Goal: Contribute content: Contribute content

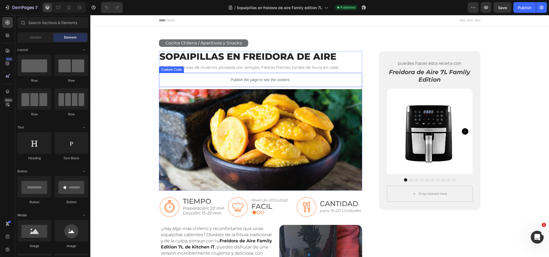
click at [251, 78] on p "Publish the page to see the content." at bounding box center [261, 80] width 204 height 6
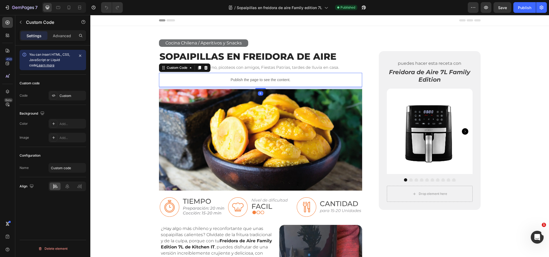
click at [251, 78] on p "Publish the page to see the content." at bounding box center [261, 80] width 204 height 6
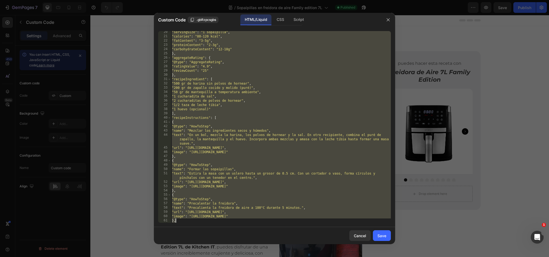
scroll to position [173, 0]
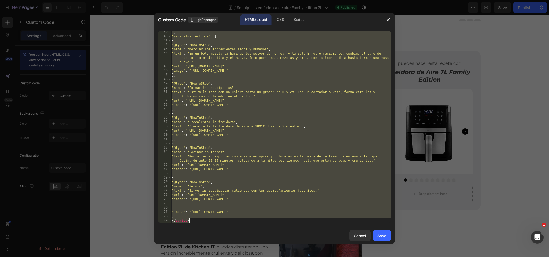
drag, startPoint x: 172, startPoint y: 34, endPoint x: 242, endPoint y: 243, distance: 220.5
click at [242, 243] on div "Custom Code .gbRzpcsgbs HTML/Liquid CSS Script <script type="application/ld+jso…" at bounding box center [274, 129] width 241 height 232
type textarea "} </script>"
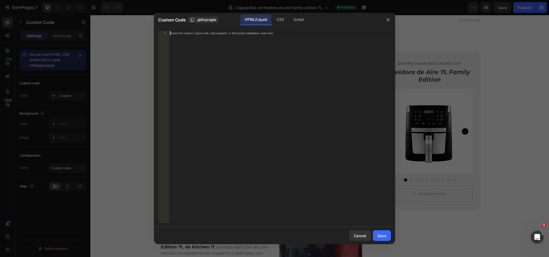
paste textarea "</script>"
type textarea "</script>"
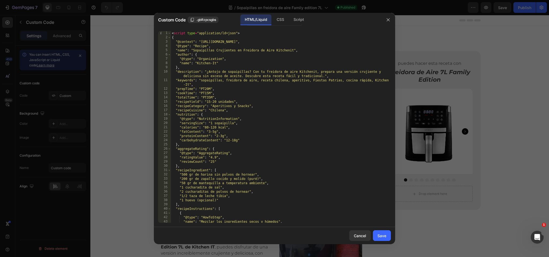
scroll to position [0, 0]
click at [382, 238] on div "Save" at bounding box center [382, 236] width 9 height 6
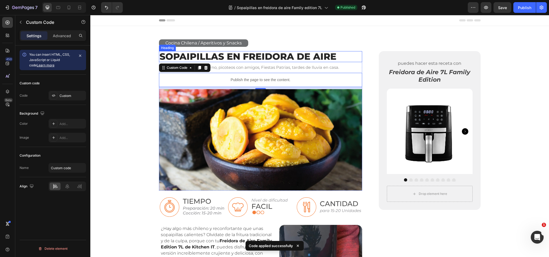
click at [183, 55] on link "Sopaipillas en Freidora de Aire" at bounding box center [248, 56] width 177 height 11
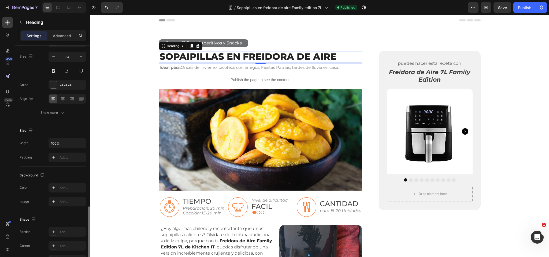
scroll to position [121, 0]
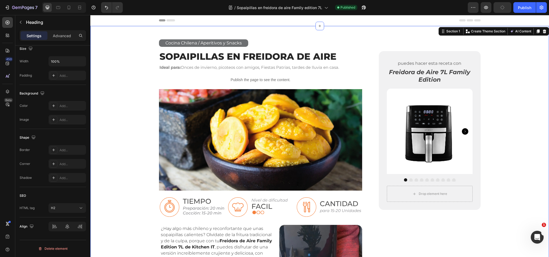
scroll to position [0, 0]
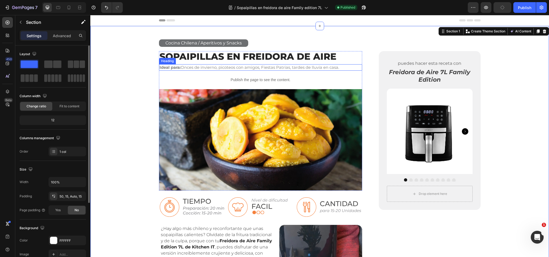
click at [200, 68] on h2 "Ideal para: Onces de invierno, picoteos con amigos, Fiestas Patrias, tardes de …" at bounding box center [261, 67] width 204 height 6
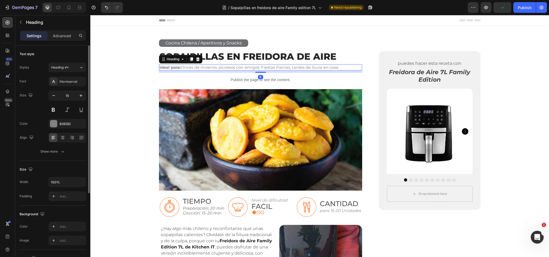
scroll to position [121, 0]
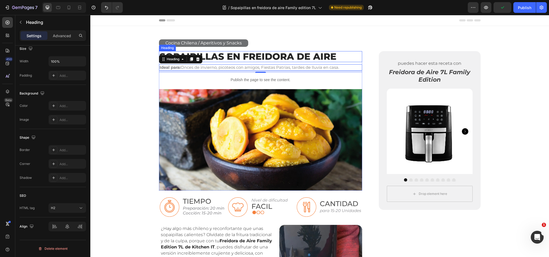
click at [223, 57] on link "Sopaipillas en Freidora de Aire" at bounding box center [248, 56] width 177 height 11
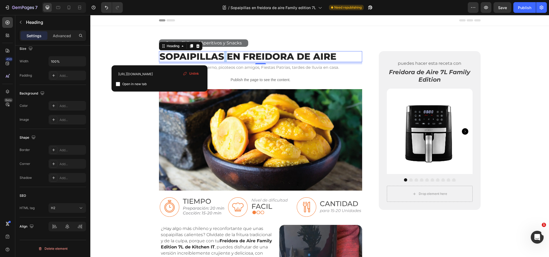
click at [223, 57] on link "Sopaipillas en Freidora de Aire" at bounding box center [248, 56] width 177 height 11
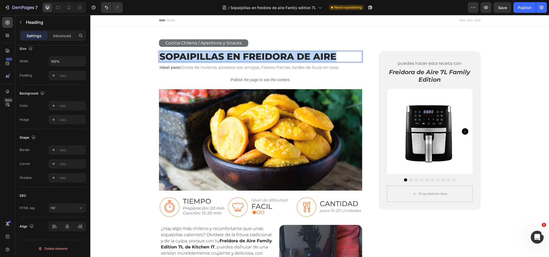
click at [223, 57] on link "Sopaipillas en Freidora de Aire" at bounding box center [248, 56] width 177 height 11
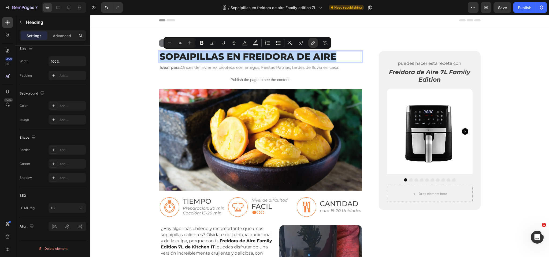
click at [223, 57] on link "Sopaipillas en Freidora de Aire" at bounding box center [248, 56] width 177 height 11
click at [312, 43] on icon "Editor contextual toolbar" at bounding box center [312, 43] width 2 height 3
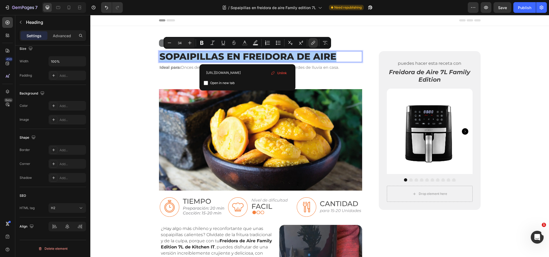
scroll to position [0, 49]
click at [282, 72] on span "Unlink" at bounding box center [282, 73] width 10 height 6
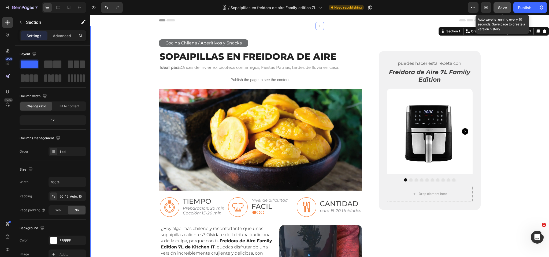
click at [497, 5] on button "Save" at bounding box center [503, 7] width 18 height 11
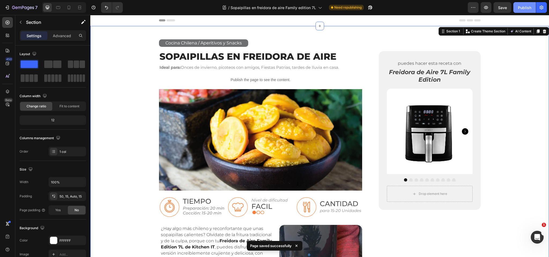
click at [522, 8] on div "Publish" at bounding box center [524, 8] width 13 height 6
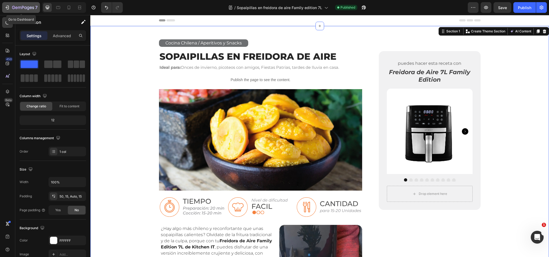
click at [19, 7] on icon "button" at bounding box center [23, 8] width 22 height 5
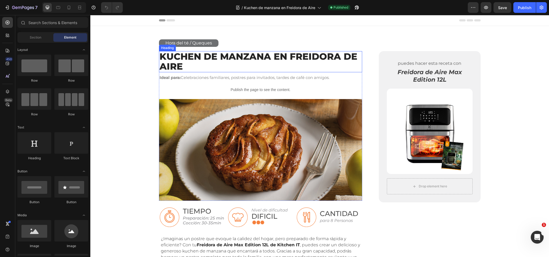
drag, startPoint x: 193, startPoint y: 54, endPoint x: 140, endPoint y: 116, distance: 81.6
click at [193, 54] on link "Kuchen de manzana en Freidora de Aire" at bounding box center [259, 61] width 198 height 21
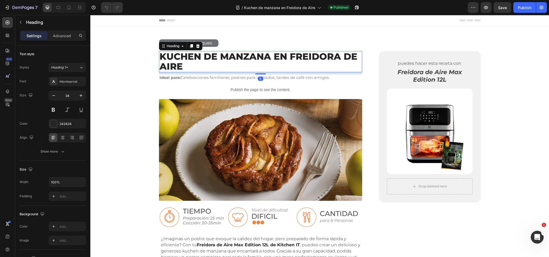
click at [184, 63] on h2 "Kuchen de manzana en Freidora de Aire" at bounding box center [261, 61] width 204 height 21
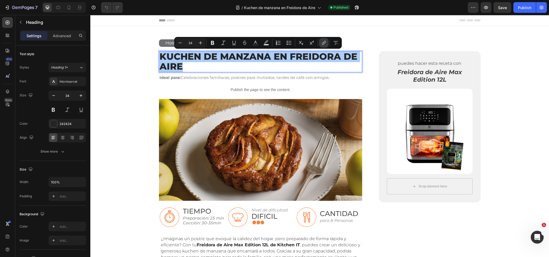
click at [325, 44] on icon "Editor contextual toolbar" at bounding box center [323, 42] width 5 height 5
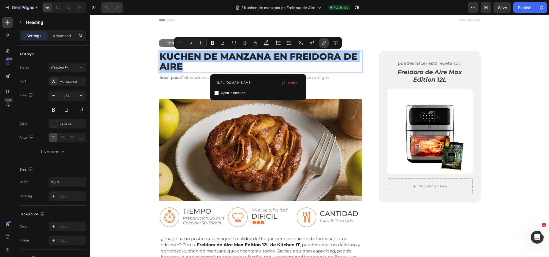
scroll to position [0, 49]
click at [293, 81] on span "Unlink" at bounding box center [293, 83] width 10 height 6
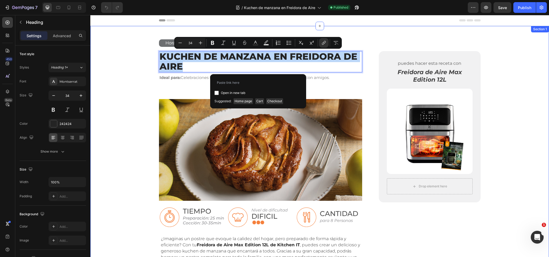
drag, startPoint x: 136, startPoint y: 84, endPoint x: 216, endPoint y: 102, distance: 81.5
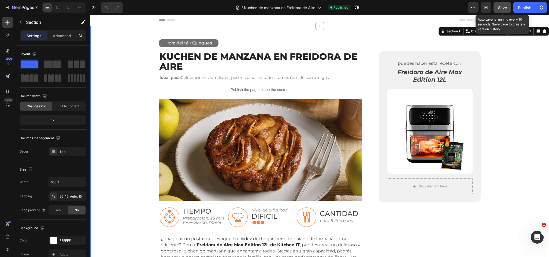
click at [504, 8] on span "Save" at bounding box center [502, 7] width 9 height 5
click at [261, 91] on p "Publish the page to see the content." at bounding box center [261, 90] width 204 height 6
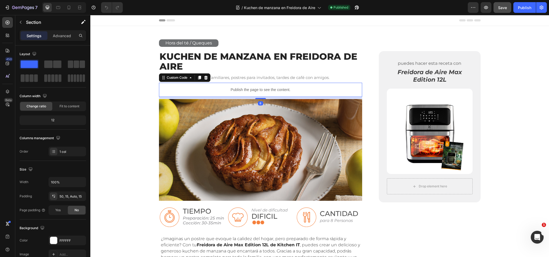
click at [261, 91] on p "Publish the page to see the content." at bounding box center [261, 90] width 204 height 6
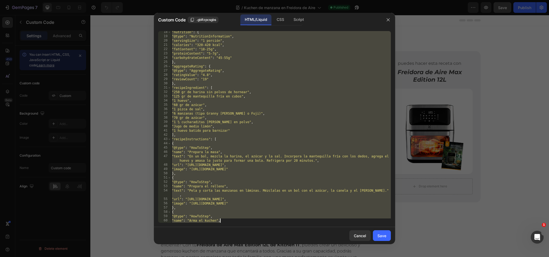
scroll to position [186, 0]
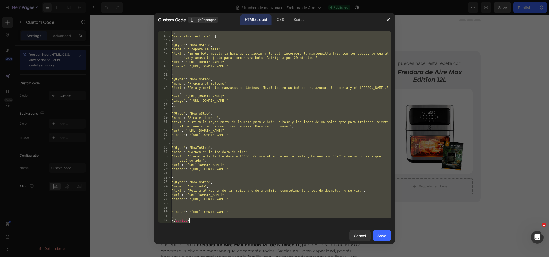
drag, startPoint x: 172, startPoint y: 33, endPoint x: 240, endPoint y: 268, distance: 244.5
click at [240, 0] on html "7 Version history / Kuchen de manzana en Freidora de Aire Published Preview Sav…" at bounding box center [274, 0] width 549 height 0
type textarea "} </script>"
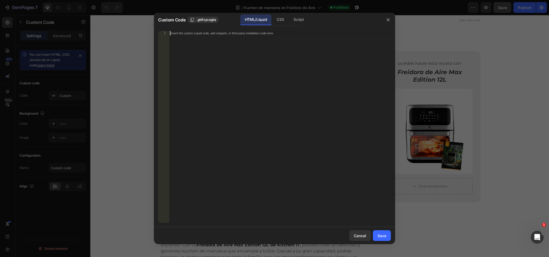
paste textarea "</script>"
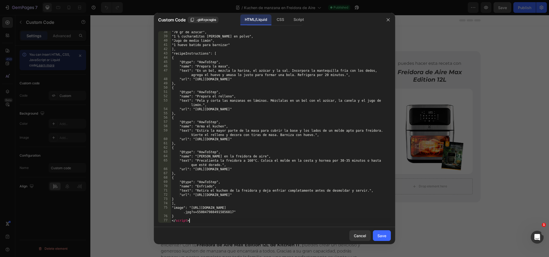
scroll to position [168, 0]
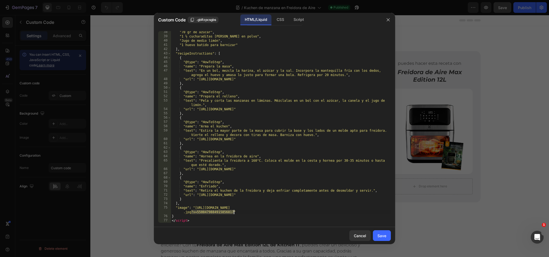
drag, startPoint x: 191, startPoint y: 213, endPoint x: 246, endPoint y: 213, distance: 54.7
click at [234, 212] on div ""70 gr de azúcar" , "1 ½ cucharaditas de canela en polvo" , "Jugo de medio limó…" at bounding box center [281, 130] width 220 height 201
type textarea ""image": "https://kitchenit.cl/cdn/shop/files/gempages_574554865397662832-86c25…"
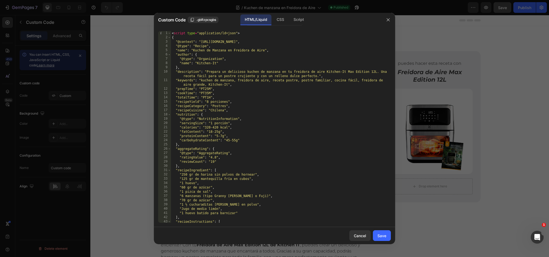
scroll to position [0, 0]
click at [379, 235] on div "Save" at bounding box center [382, 236] width 9 height 6
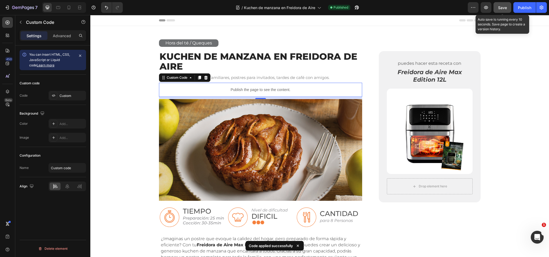
click at [504, 6] on span "Save" at bounding box center [502, 7] width 9 height 5
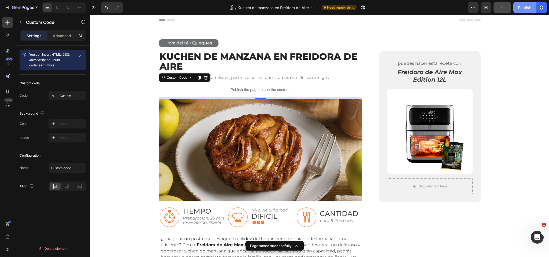
click at [521, 9] on div "Publish" at bounding box center [524, 8] width 13 height 6
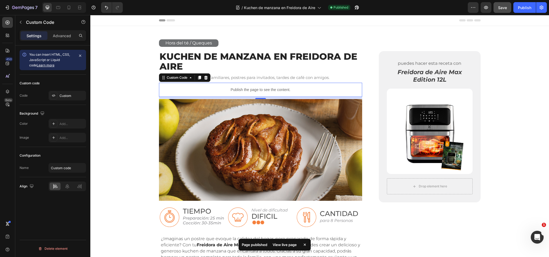
click at [246, 89] on p "Publish the page to see the content." at bounding box center [261, 90] width 204 height 6
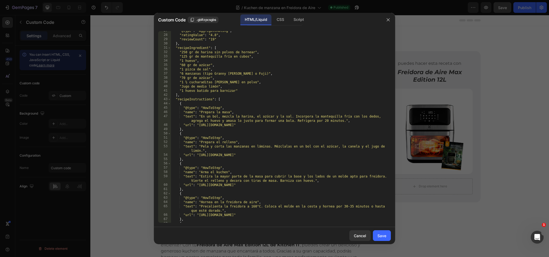
scroll to position [123, 0]
type textarea ""url": "https://kitchenit.cl/blogs/recetas/kuchen-de-manzana-en-freidora-de-air…"
drag, startPoint x: 199, startPoint y: 126, endPoint x: 338, endPoint y: 126, distance: 138.9
click at [338, 126] on div ""@type" : "AggregateRating" , "ratingValue" : "4.8" , "reviewCount" : "19" } , …" at bounding box center [281, 129] width 220 height 201
click at [389, 19] on icon "button" at bounding box center [388, 20] width 4 height 4
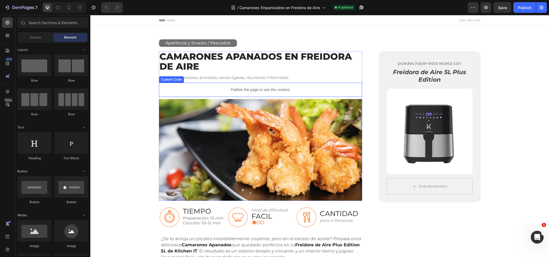
click at [252, 89] on p "Publish the page to see the content." at bounding box center [261, 90] width 204 height 6
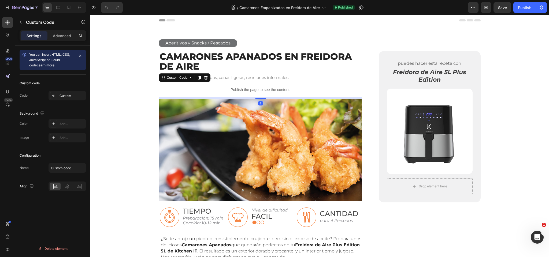
click at [252, 89] on p "Publish the page to see the content." at bounding box center [261, 90] width 204 height 6
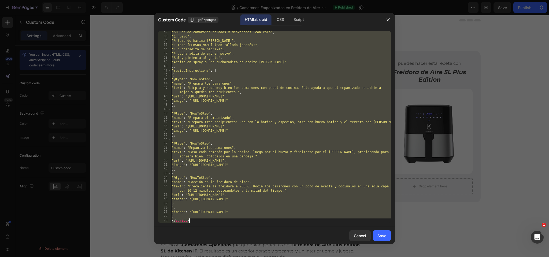
scroll to position [143, 0]
drag, startPoint x: 172, startPoint y: 34, endPoint x: 228, endPoint y: 268, distance: 241.7
click at [228, 0] on html "7 Version history / Camarones Empanizados en Freidora de Aire Published Preview…" at bounding box center [274, 0] width 549 height 0
type textarea "} </script>"
click at [362, 238] on div "Cancel" at bounding box center [360, 236] width 12 height 6
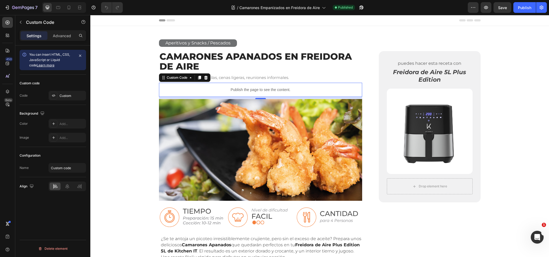
click at [243, 88] on p "Publish the page to see the content." at bounding box center [261, 90] width 204 height 6
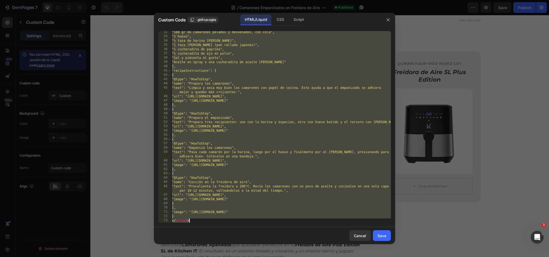
drag, startPoint x: 173, startPoint y: 33, endPoint x: 242, endPoint y: 259, distance: 235.9
click at [242, 0] on html "7 Version history / Camarones Empanizados en Freidora de Aire Published Preview…" at bounding box center [274, 0] width 549 height 0
type textarea "} </script>"
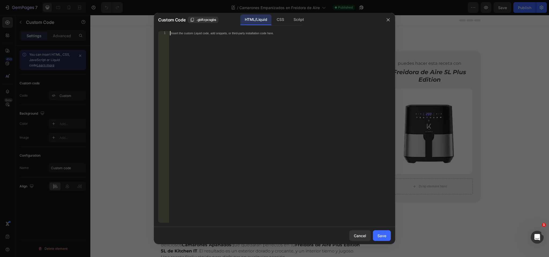
paste textarea "</script>"
type textarea "</script>"
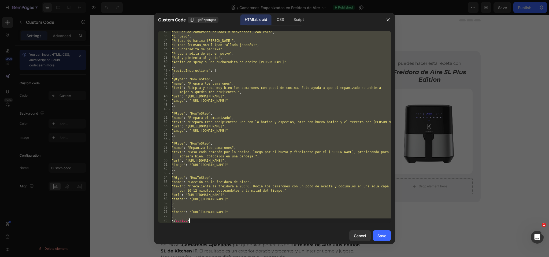
paste textarea
type textarea "</script>"
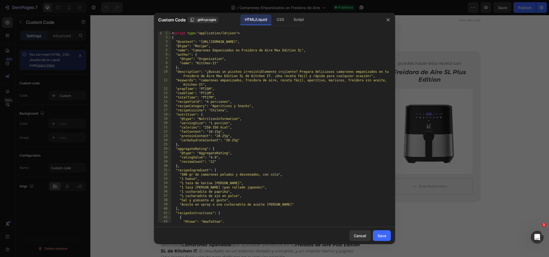
scroll to position [0, 0]
click at [384, 237] on div "Save" at bounding box center [382, 236] width 9 height 6
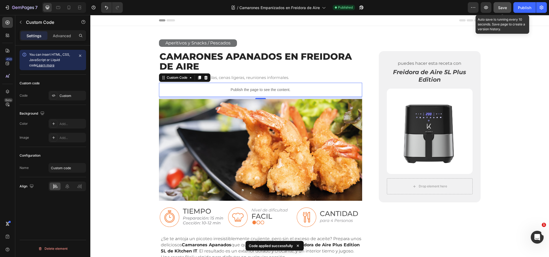
click at [504, 8] on span "Save" at bounding box center [502, 7] width 9 height 5
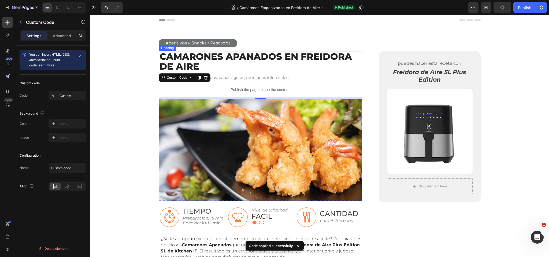
scroll to position [1, 0]
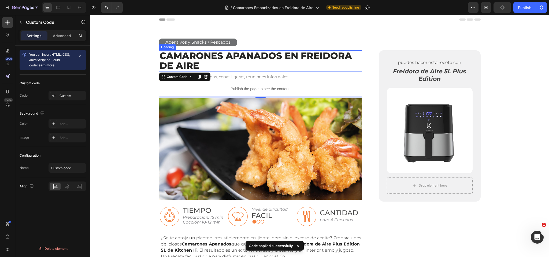
click at [231, 58] on h2 "Camarones APANADOS en Freidora de Aire" at bounding box center [261, 60] width 204 height 21
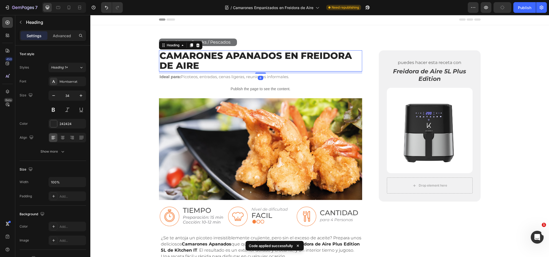
click at [207, 57] on h2 "Camarones APANADOS en Freidora de Aire" at bounding box center [261, 60] width 204 height 21
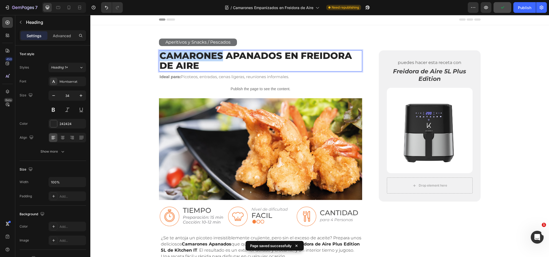
click at [207, 57] on p "Camarones APANADOS en Freidora de Aire" at bounding box center [261, 61] width 202 height 20
click at [200, 67] on p "Camarones APANADOS en Freidora de Aire" at bounding box center [261, 61] width 202 height 20
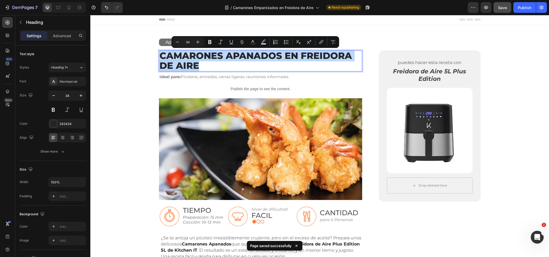
drag, startPoint x: 200, startPoint y: 67, endPoint x: 180, endPoint y: 54, distance: 23.9
click at [163, 58] on p "Camarones APANADOS en Freidora de Aire" at bounding box center [261, 61] width 202 height 20
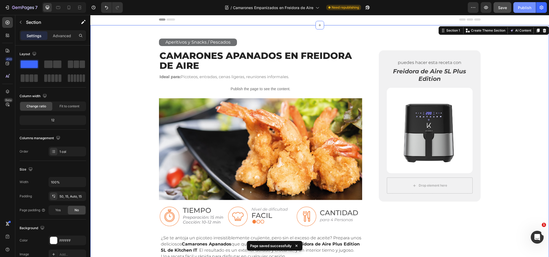
click at [519, 9] on div "Publish" at bounding box center [524, 8] width 13 height 6
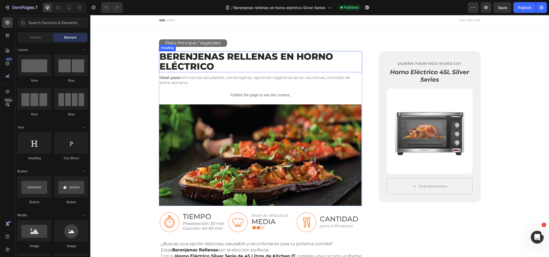
click at [205, 57] on h2 "Berenjenas rellenas en horno ELÉCTRICO" at bounding box center [261, 61] width 204 height 21
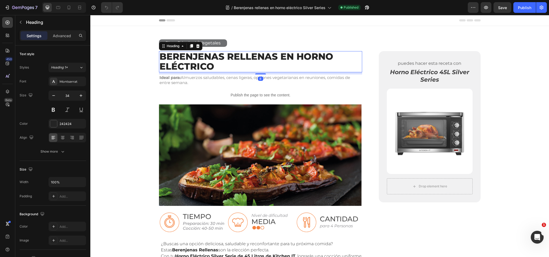
click at [205, 57] on h2 "Berenjenas rellenas en horno ELÉCTRICO" at bounding box center [261, 61] width 204 height 21
click at [205, 57] on p "Berenjenas rellenas en horno ELÉCTRICO" at bounding box center [261, 62] width 202 height 20
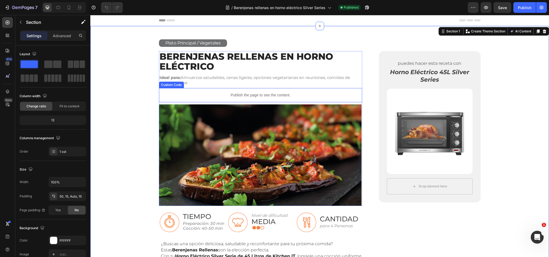
click at [268, 96] on p "Publish the page to see the content." at bounding box center [261, 96] width 204 height 6
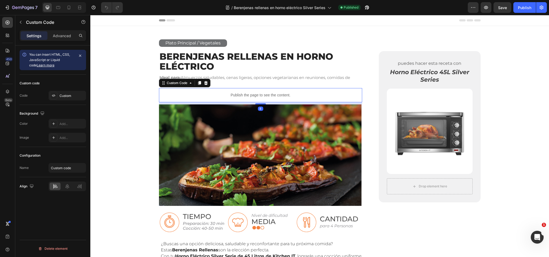
click at [268, 96] on p "Publish the page to see the content." at bounding box center [261, 96] width 204 height 6
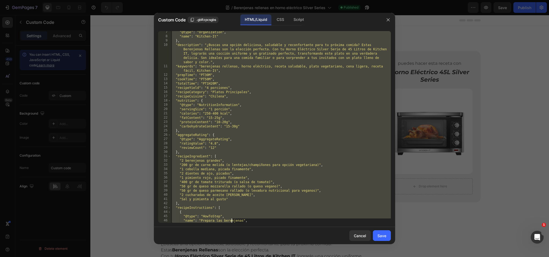
scroll to position [224, 0]
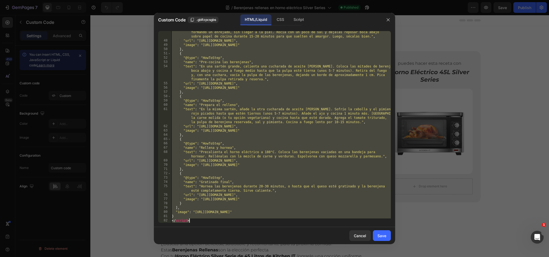
drag, startPoint x: 171, startPoint y: 34, endPoint x: 241, endPoint y: 262, distance: 238.2
click at [241, 0] on html "7 Version history / Berenjenas rellenas en horno eléctrico Silver Series Publis…" at bounding box center [274, 0] width 549 height 0
type textarea "} </script>"
click at [359, 235] on div "Cancel" at bounding box center [360, 236] width 12 height 6
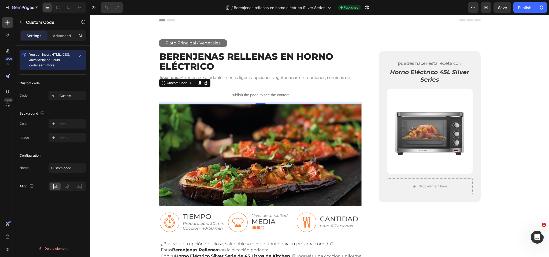
click at [243, 96] on p "Publish the page to see the content." at bounding box center [261, 96] width 204 height 6
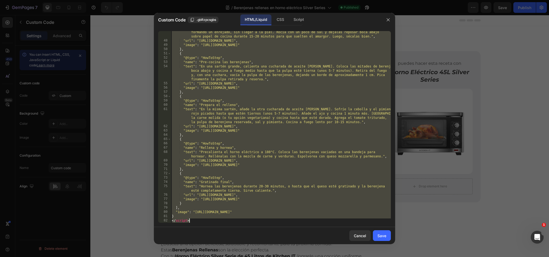
drag, startPoint x: 172, startPoint y: 34, endPoint x: 263, endPoint y: 266, distance: 249.5
click at [263, 0] on html "7 Version history / Berenjenas rellenas en horno eléctrico Silver Series Publis…" at bounding box center [274, 0] width 549 height 0
type textarea "} </script>"
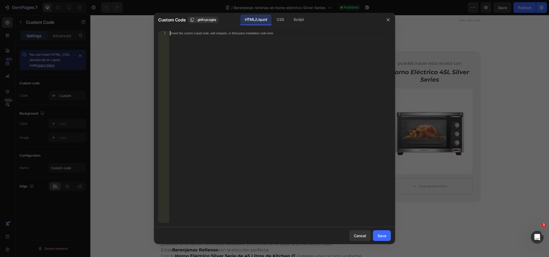
paste textarea "</script>"
type textarea "</script>"
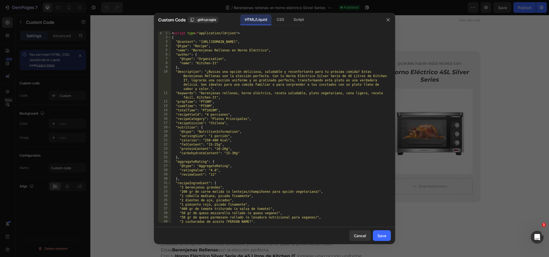
scroll to position [0, 0]
click at [380, 234] on div "Save" at bounding box center [382, 236] width 9 height 6
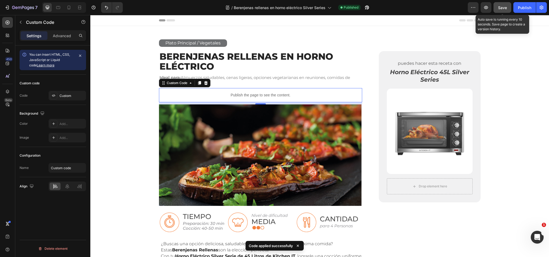
click at [502, 7] on span "Save" at bounding box center [502, 7] width 9 height 5
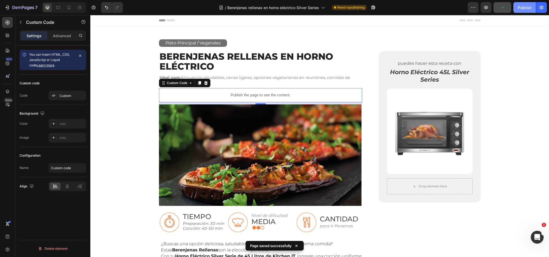
click at [523, 8] on div "Publish" at bounding box center [524, 8] width 13 height 6
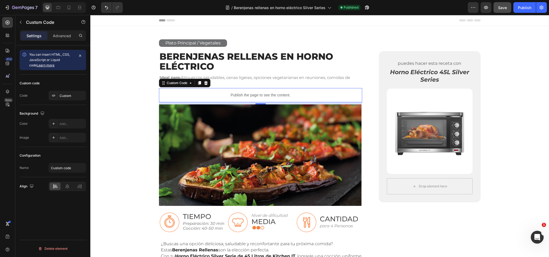
click at [237, 95] on p "Publish the page to see the content." at bounding box center [261, 96] width 204 height 6
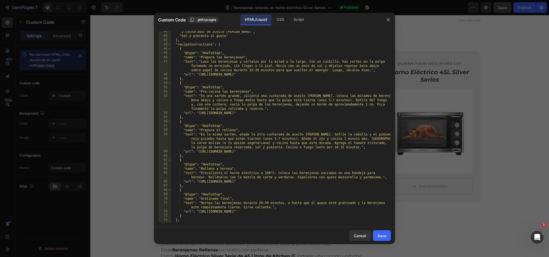
scroll to position [207, 0]
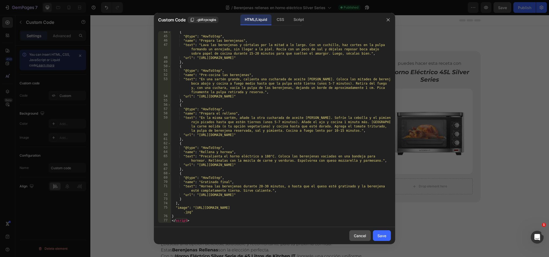
click at [363, 235] on div "Cancel" at bounding box center [360, 236] width 12 height 6
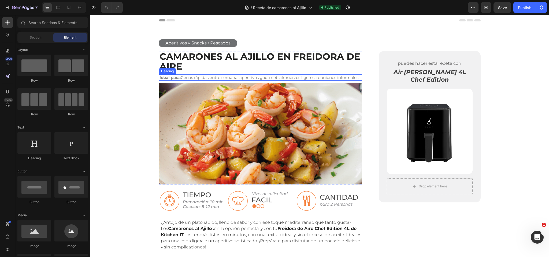
click at [205, 78] on h2 "Ideal para: Cenas rápidas entre semana, aperitivos gourmet, almuerzos ligeros, …" at bounding box center [261, 78] width 204 height 6
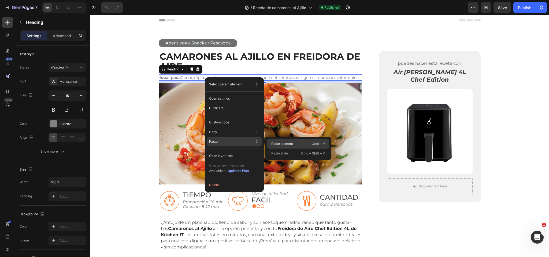
click at [277, 143] on p "Paste element" at bounding box center [282, 144] width 22 height 5
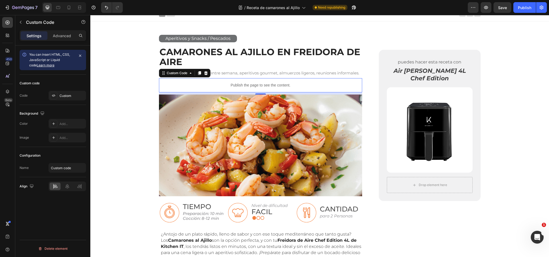
click at [252, 93] on div "Publish the page to see the content." at bounding box center [261, 85] width 204 height 14
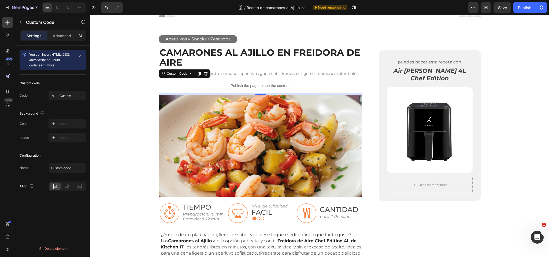
click at [252, 93] on div "Publish the page to see the content." at bounding box center [261, 86] width 204 height 14
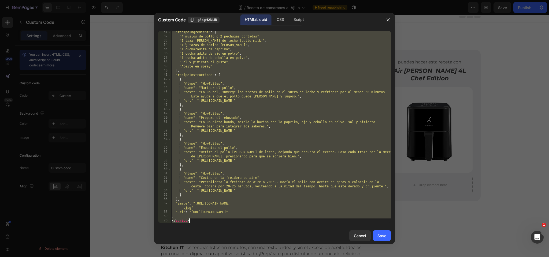
scroll to position [138, 0]
drag, startPoint x: 174, startPoint y: 36, endPoint x: 270, endPoint y: 279, distance: 260.7
click at [270, 0] on html "7 Version history / Receta de camarones al Ajillo Need republishing Preview Sav…" at bounding box center [274, 0] width 549 height 0
type textarea "} </script>"
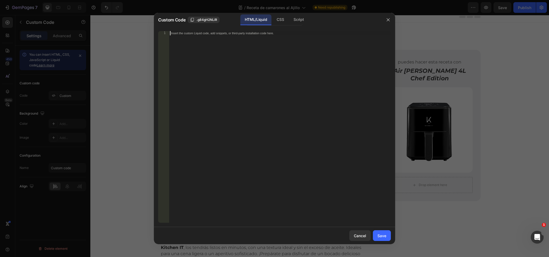
paste textarea "</script>"
type textarea "</script>"
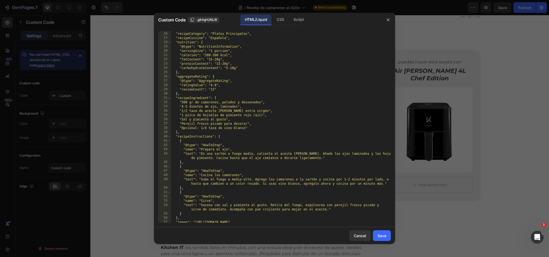
scroll to position [87, 0]
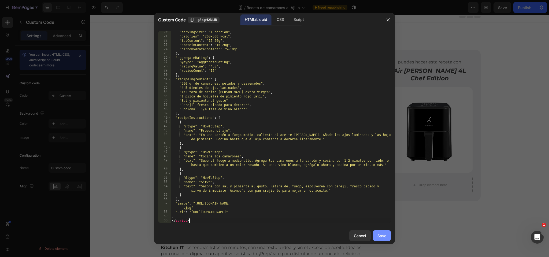
click at [387, 236] on button "Save" at bounding box center [382, 236] width 18 height 11
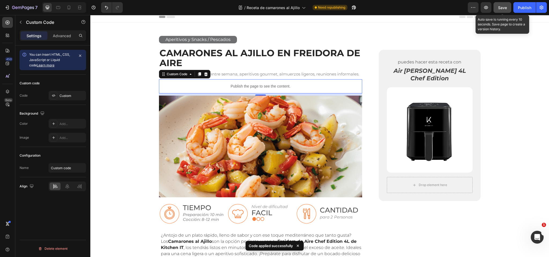
click at [502, 8] on span "Save" at bounding box center [502, 7] width 9 height 5
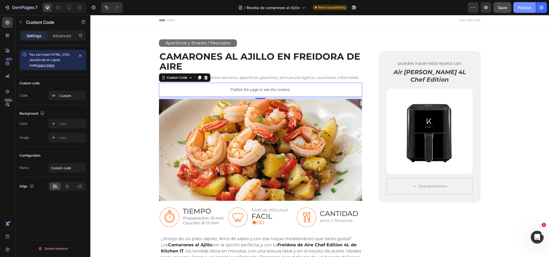
click at [523, 8] on div "Publish" at bounding box center [524, 8] width 13 height 6
click at [23, 22] on icon "button" at bounding box center [21, 22] width 4 height 4
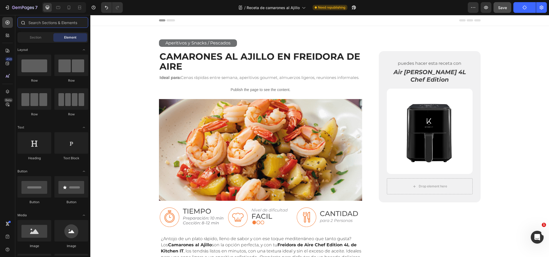
click at [39, 23] on input "text" at bounding box center [52, 22] width 71 height 11
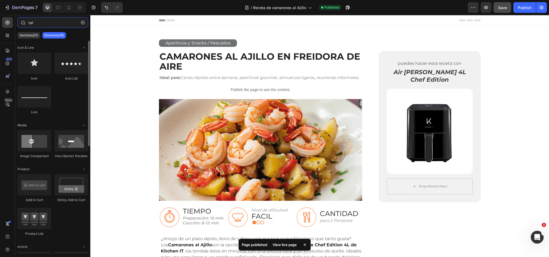
click at [36, 25] on input "rat" at bounding box center [52, 22] width 71 height 11
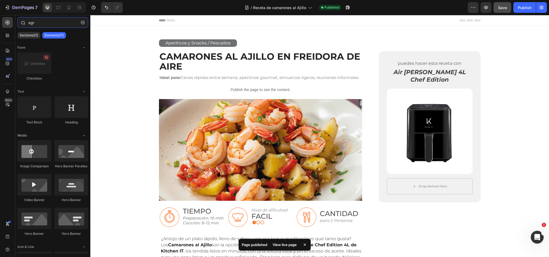
type input "agre"
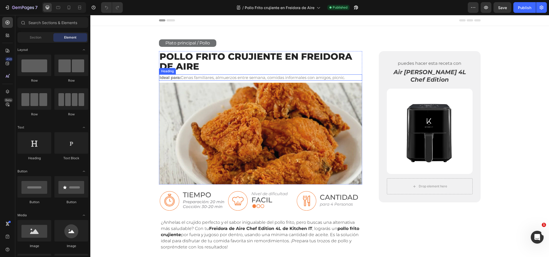
click at [238, 78] on h2 "Ideal para: Cenas familiares, almuerzos entre semana, comidas informales con am…" at bounding box center [261, 78] width 204 height 6
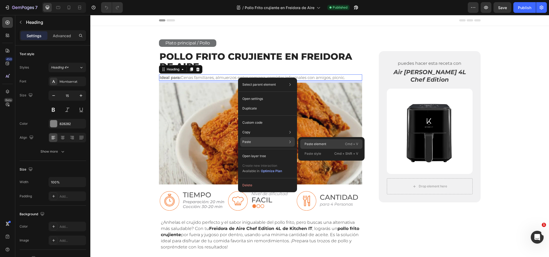
click at [314, 144] on p "Paste element" at bounding box center [316, 144] width 22 height 5
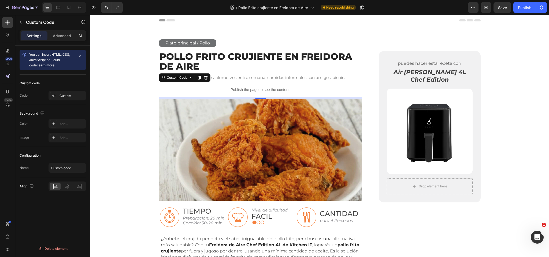
click at [254, 90] on p "Publish the page to see the content." at bounding box center [261, 90] width 204 height 6
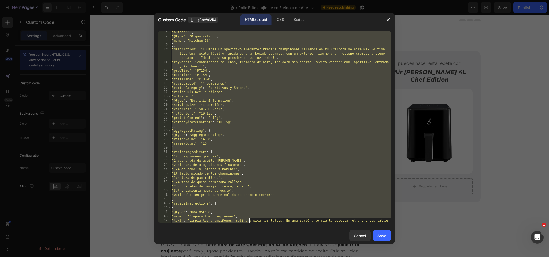
scroll to position [126, 0]
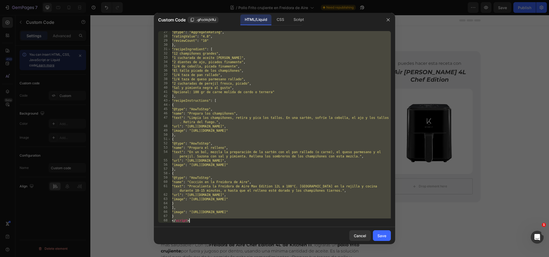
drag, startPoint x: 172, startPoint y: 34, endPoint x: 260, endPoint y: 279, distance: 260.4
click at [260, 0] on html "7 Version history / Pollo Frito crujiente en Freidora de Aire Need republishing…" at bounding box center [274, 0] width 549 height 0
type textarea "} </script>"
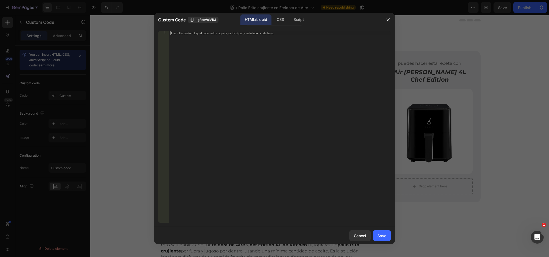
paste textarea "</script>"
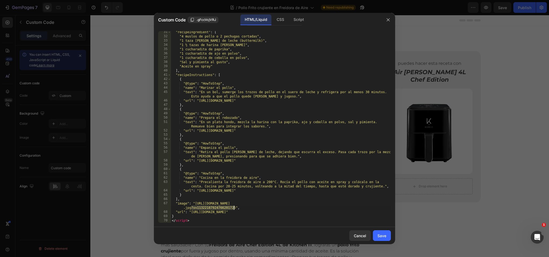
drag, startPoint x: 191, startPoint y: 208, endPoint x: 251, endPoint y: 207, distance: 59.8
click at [235, 207] on div ""recipeIngredient" : [ "4 muslos de pollo o 2 pechugas cortadas" , "1 taza de s…" at bounding box center [281, 130] width 220 height 201
click at [325, 149] on div ""recipeIngredient" : [ "4 muslos de pollo o 2 pechugas cortadas" , "1 taza de s…" at bounding box center [281, 130] width 220 height 201
type textarea ""name": "Empaniza el pollo","
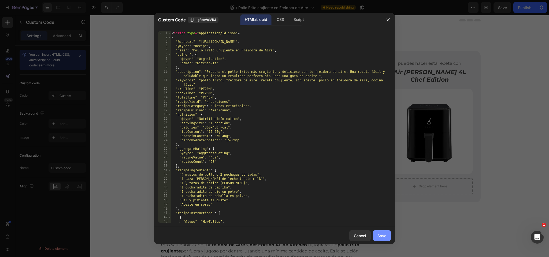
click at [383, 236] on div "Save" at bounding box center [382, 236] width 9 height 6
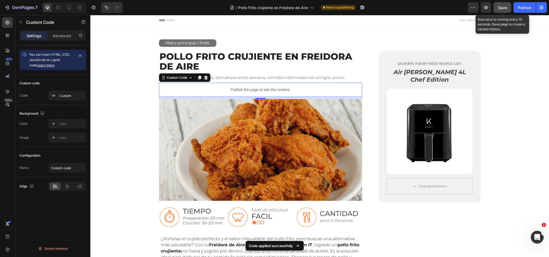
click at [503, 8] on span "Save" at bounding box center [502, 7] width 9 height 5
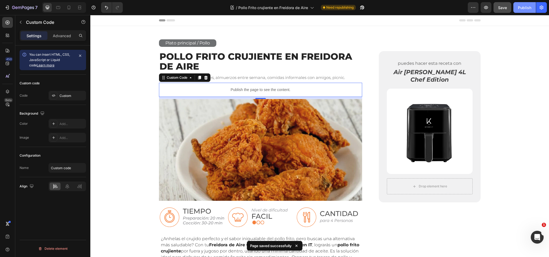
click at [522, 8] on div "Publish" at bounding box center [524, 8] width 13 height 6
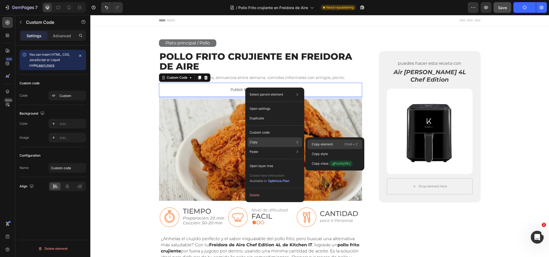
click at [320, 143] on p "Copy element" at bounding box center [322, 144] width 21 height 5
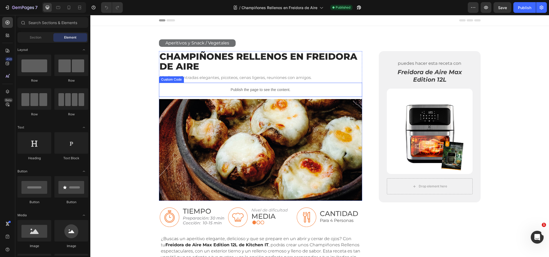
click at [248, 90] on p "Publish the page to see the content." at bounding box center [261, 90] width 204 height 6
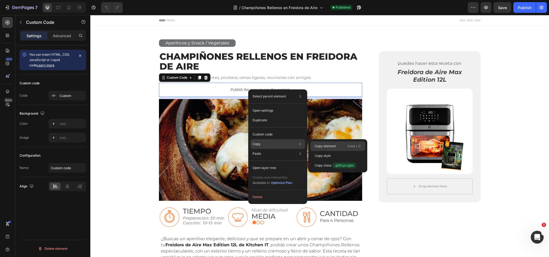
click at [320, 146] on p "Copy element" at bounding box center [325, 146] width 21 height 5
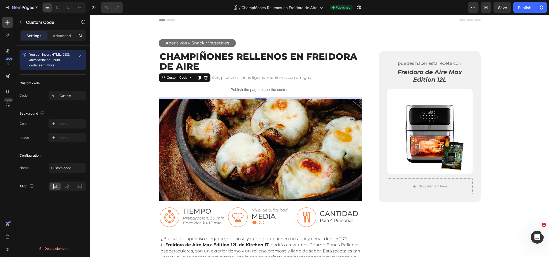
click at [255, 89] on p "Publish the page to see the content." at bounding box center [261, 90] width 204 height 6
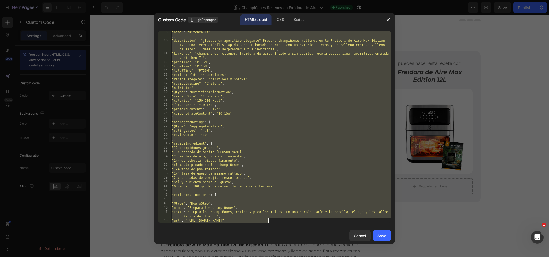
scroll to position [126, 0]
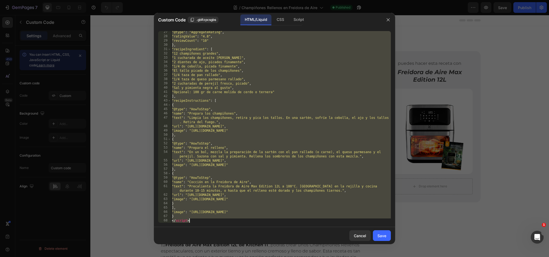
drag, startPoint x: 172, startPoint y: 33, endPoint x: 265, endPoint y: 245, distance: 230.9
click at [265, 245] on div "Custom Code .gbRzpcsgbs HTML/Liquid CSS Script <script type="application/ld+jso…" at bounding box center [274, 128] width 549 height 257
click at [236, 66] on div ""@type" : "AggregateRating" , "ratingValue" : "4.8" , "reviewCount" : "10" } , …" at bounding box center [281, 130] width 220 height 201
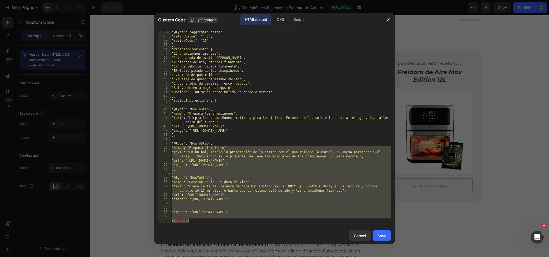
scroll to position [0, 0]
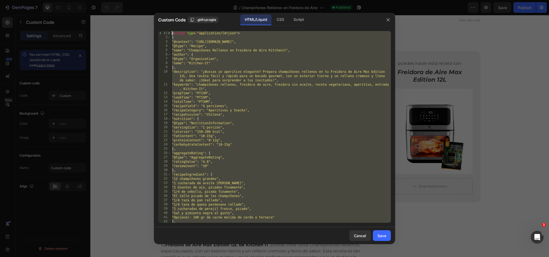
drag, startPoint x: 197, startPoint y: 222, endPoint x: 92, endPoint y: -19, distance: 262.2
click at [92, 0] on html "7 Version history / Champiñones Rellenos en Freidora de Aire Published Preview …" at bounding box center [274, 0] width 549 height 0
type textarea "<script type="application/ld+json"> {"
click at [388, 22] on button "button" at bounding box center [388, 20] width 9 height 9
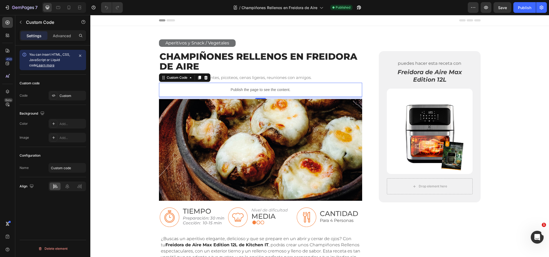
click at [239, 91] on p "Publish the page to see the content." at bounding box center [261, 90] width 204 height 6
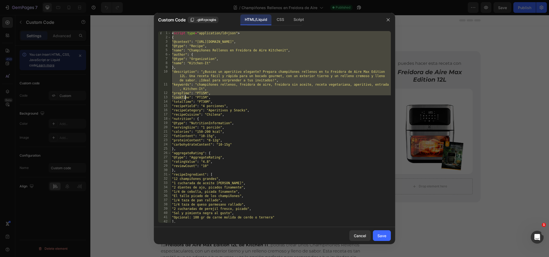
scroll to position [126, 0]
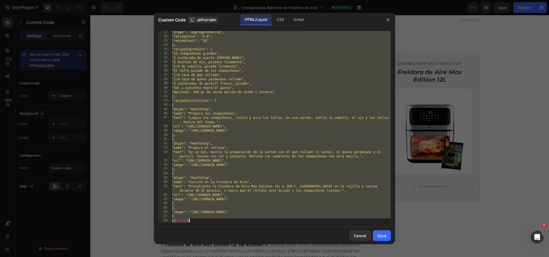
drag, startPoint x: 173, startPoint y: 34, endPoint x: 216, endPoint y: 263, distance: 233.2
click at [216, 0] on html "7 Version history / Champiñones Rellenos en Freidora de Aire Published Preview …" at bounding box center [274, 0] width 549 height 0
type textarea "} </script>"
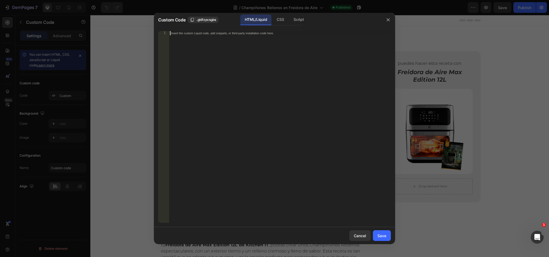
paste textarea "</script>"
type textarea "</script>"
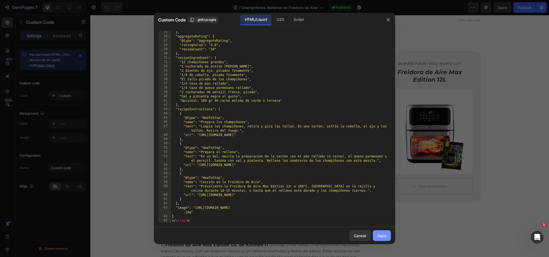
click at [380, 234] on div "Save" at bounding box center [382, 236] width 9 height 6
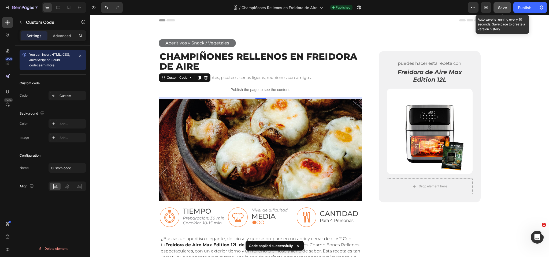
click at [504, 5] on span "Save" at bounding box center [502, 7] width 9 height 5
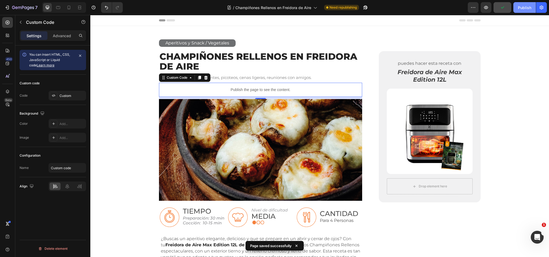
click at [521, 6] on div "Publish" at bounding box center [524, 8] width 13 height 6
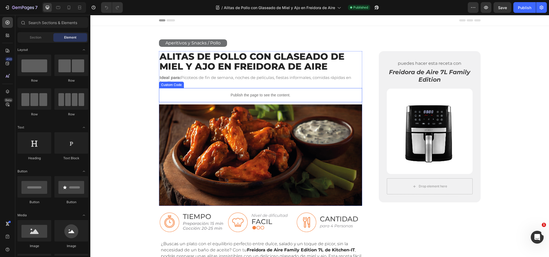
click at [240, 96] on p "Publish the page to see the content." at bounding box center [261, 96] width 204 height 6
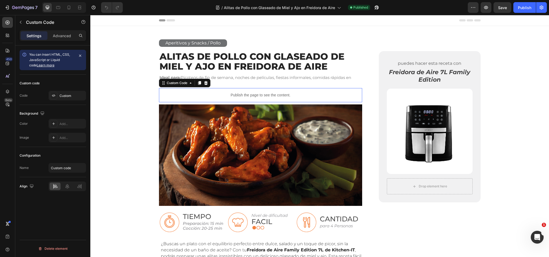
click at [240, 96] on p "Publish the page to see the content." at bounding box center [261, 96] width 204 height 6
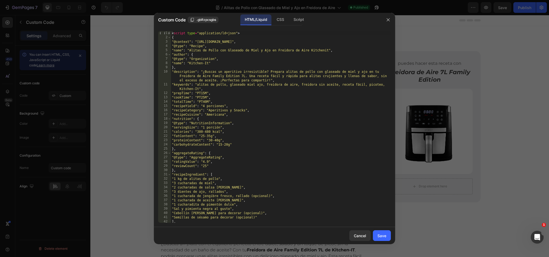
type textarea "<script type="application/ld+json">"
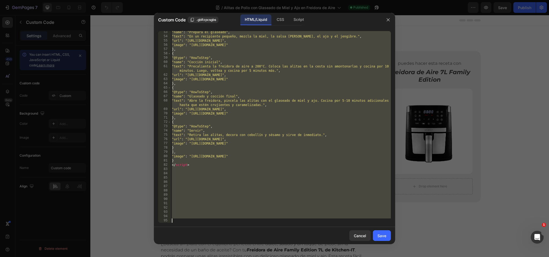
scroll to position [241, 0]
drag, startPoint x: 172, startPoint y: 33, endPoint x: 246, endPoint y: 274, distance: 252.1
click at [246, 0] on html "7 Version history / Alitas de Pollo con Glaseado de Miel y Ajo en Freidora de A…" at bounding box center [274, 0] width 549 height 0
click at [180, 223] on div ""name" : "Prepara el glaseado" , "text" : "En un recipiente pequeño, mezcla la …" at bounding box center [281, 130] width 220 height 201
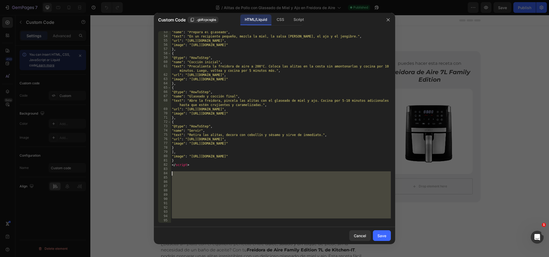
drag, startPoint x: 180, startPoint y: 223, endPoint x: 160, endPoint y: 172, distance: 54.8
click at [160, 172] on div "53 54 55 56 57 58 59 60 61 62 63 64 65 66 67 68 69 70 71 72 73 74 75 76 77 78 7…" at bounding box center [274, 127] width 233 height 192
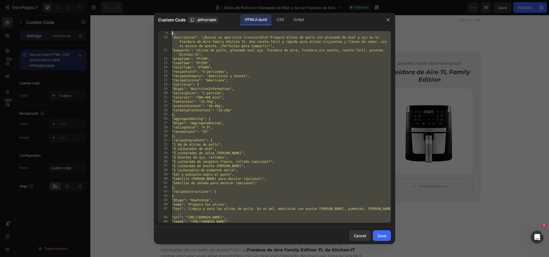
scroll to position [0, 0]
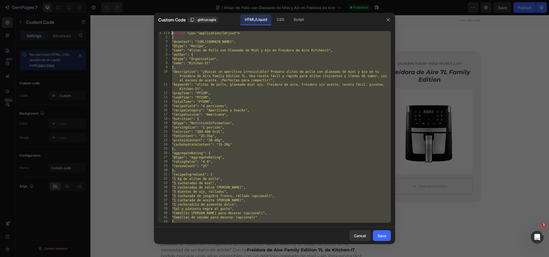
drag, startPoint x: 183, startPoint y: 212, endPoint x: 45, endPoint y: -30, distance: 278.7
click at [45, 0] on html "7 Version history / Alitas de Pollo con Glaseado de Miel y Ajo en Freidora de A…" at bounding box center [274, 0] width 549 height 0
type textarea "<script type="application/ld+json"> {"
click at [358, 236] on div "Cancel" at bounding box center [360, 236] width 12 height 6
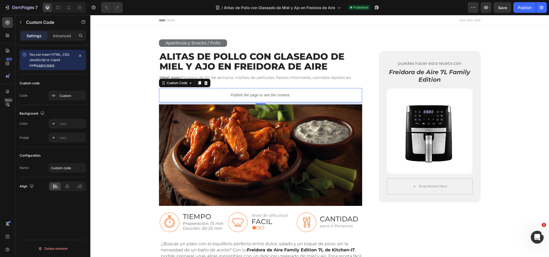
click at [242, 96] on p "Publish the page to see the content." at bounding box center [261, 96] width 204 height 6
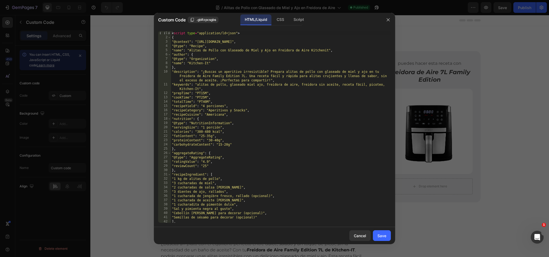
type textarea "<script type="application/ld+json">"
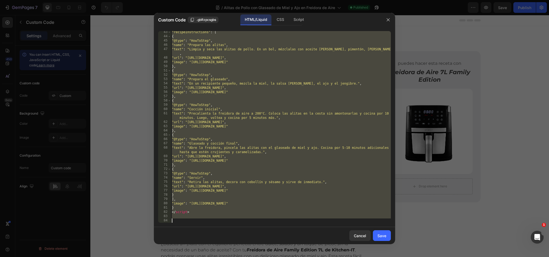
scroll to position [241, 0]
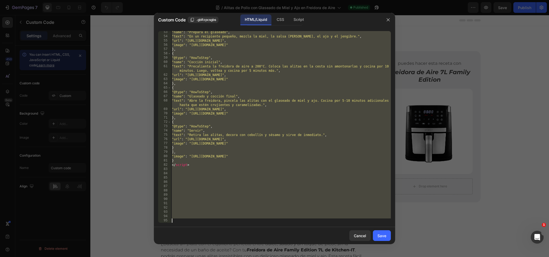
drag, startPoint x: 172, startPoint y: 33, endPoint x: 234, endPoint y: 273, distance: 248.5
click at [234, 0] on html "7 Version history / Alitas de Pollo con Glaseado de Miel y Ajo en Freidora de A…" at bounding box center [274, 0] width 549 height 0
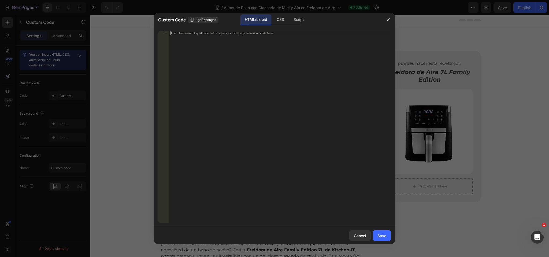
paste textarea "</script>"
type textarea "</script>"
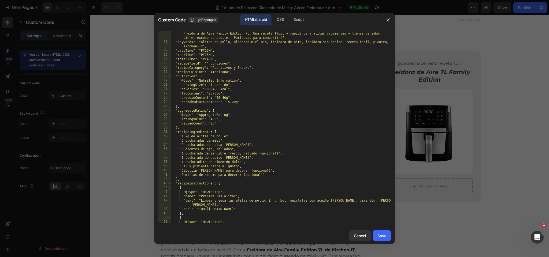
scroll to position [0, 0]
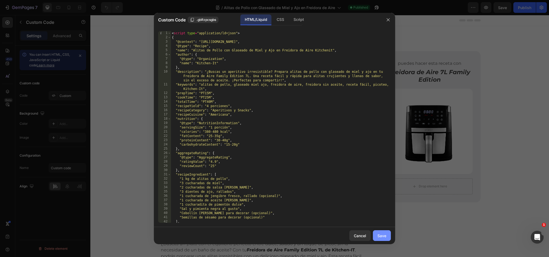
click at [384, 236] on div "Save" at bounding box center [382, 236] width 9 height 6
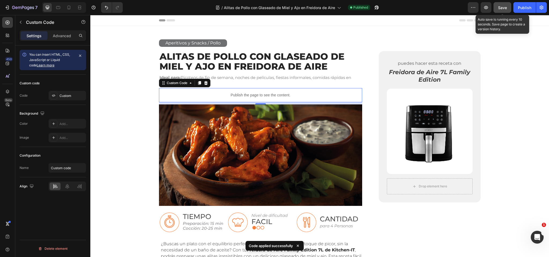
click at [498, 9] on span "Save" at bounding box center [502, 7] width 9 height 5
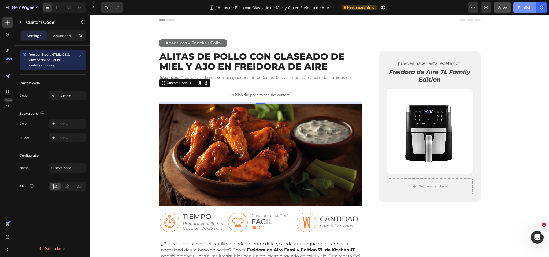
click at [518, 6] on button "Publish" at bounding box center [525, 7] width 23 height 11
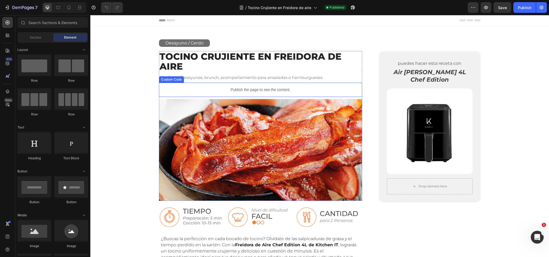
click at [250, 90] on p "Publish the page to see the content." at bounding box center [261, 90] width 204 height 6
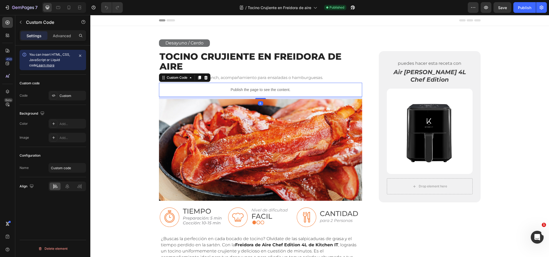
click at [250, 90] on p "Publish the page to see the content." at bounding box center [261, 90] width 204 height 6
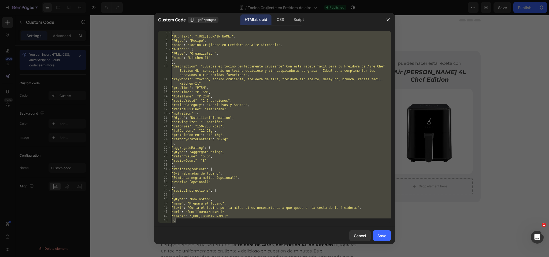
scroll to position [91, 0]
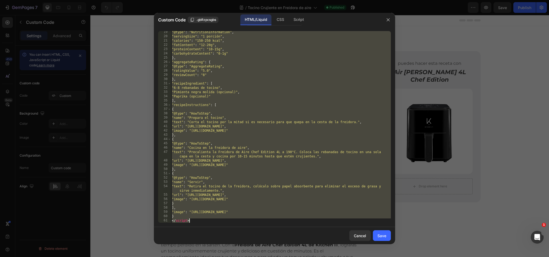
drag, startPoint x: 173, startPoint y: 34, endPoint x: 246, endPoint y: 233, distance: 211.7
click at [246, 233] on div "Custom Code .gbRzpcsgbs HTML/Liquid CSS Script <script type="application/ld+jso…" at bounding box center [274, 129] width 241 height 232
type textarea "} </script>"
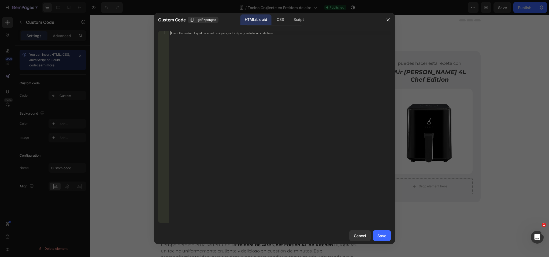
paste textarea "</script>"
type textarea "</script>"
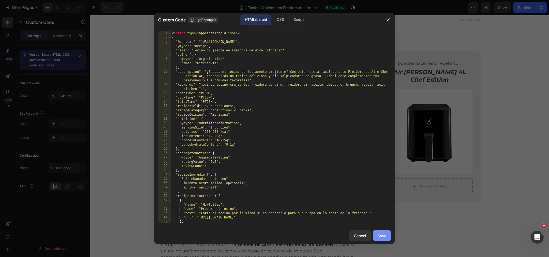
click at [384, 238] on div "Save" at bounding box center [382, 236] width 9 height 6
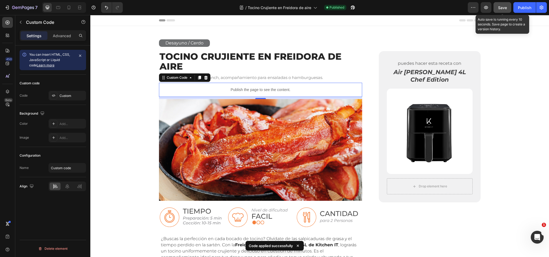
click at [506, 8] on span "Save" at bounding box center [502, 7] width 9 height 5
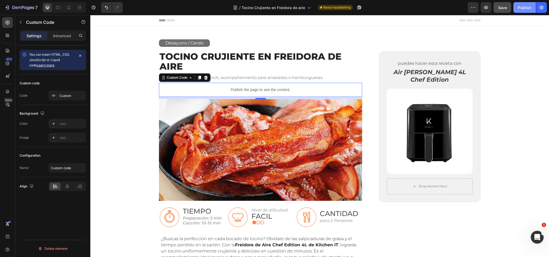
click at [521, 7] on div "Publish" at bounding box center [524, 8] width 13 height 6
click at [257, 56] on h2 "Tocino Crujiente en Freidora de Aire" at bounding box center [261, 61] width 204 height 21
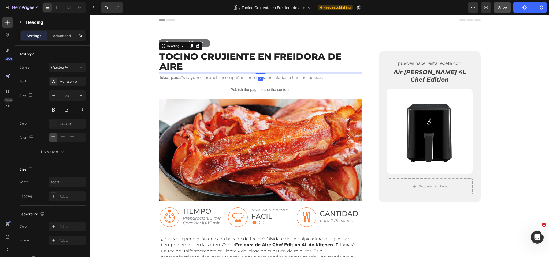
click at [261, 56] on h2 "Tocino Crujiente en Freidora de Aire" at bounding box center [261, 61] width 204 height 21
click at [261, 56] on p "Tocino Crujiente en Freidora de Aire" at bounding box center [261, 62] width 202 height 20
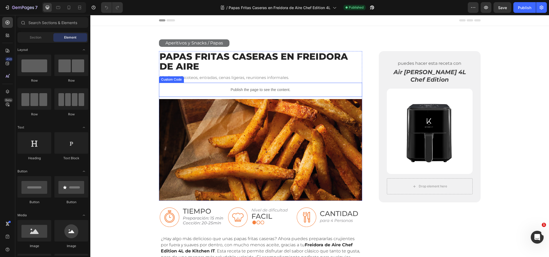
click at [255, 91] on p "Publish the page to see the content." at bounding box center [261, 90] width 204 height 6
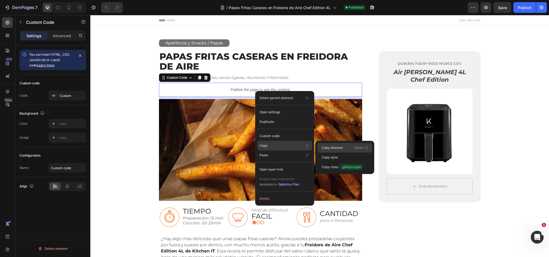
click at [340, 149] on p "Copy element" at bounding box center [332, 148] width 21 height 5
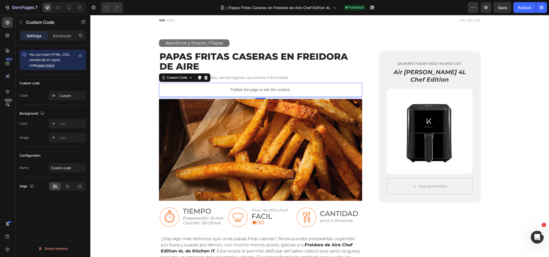
click at [255, 89] on p "Publish the page to see the content." at bounding box center [261, 90] width 204 height 6
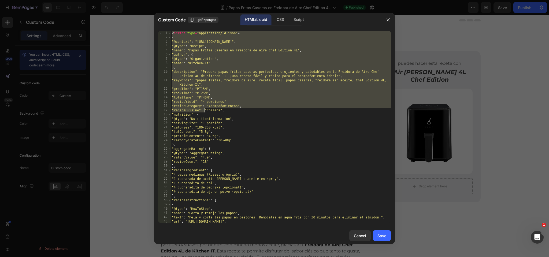
drag, startPoint x: 172, startPoint y: 34, endPoint x: 210, endPoint y: 153, distance: 124.3
click at [212, 157] on div "< script type = "application/ld+json" > { "@context" : "https://schema.org/" , …" at bounding box center [281, 131] width 220 height 201
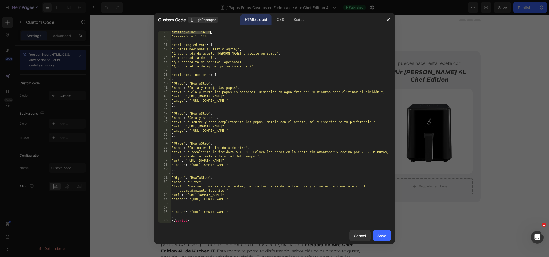
scroll to position [126, 0]
click at [202, 222] on div ""ratingValue" : "4.9" , "reviewCount" : "18" } , "recipeIngredient" : [ "4 papa…" at bounding box center [281, 130] width 220 height 201
type textarea "} </script>"
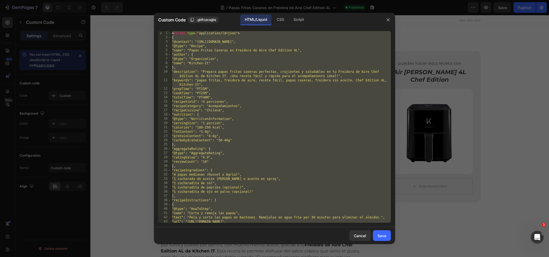
scroll to position [0, 0]
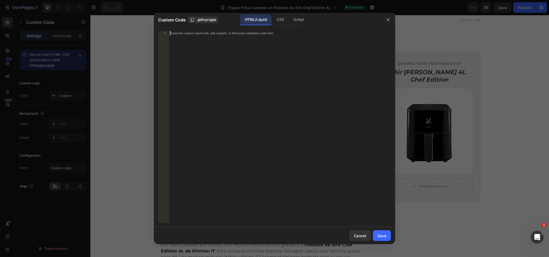
paste textarea "</script>"
type textarea "</script>"
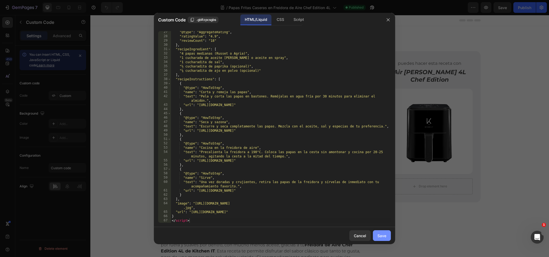
click at [383, 234] on div "Save" at bounding box center [382, 236] width 9 height 6
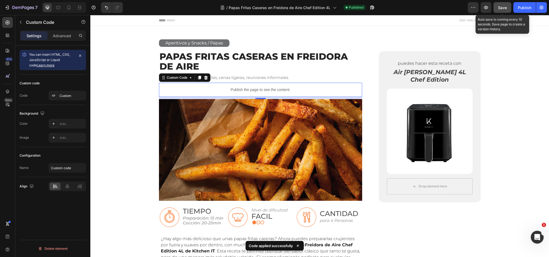
click at [503, 9] on span "Save" at bounding box center [502, 7] width 9 height 5
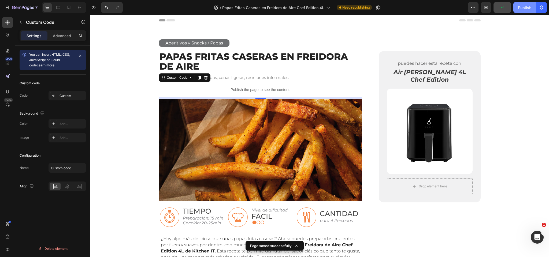
click at [524, 7] on div "Publish" at bounding box center [524, 8] width 13 height 6
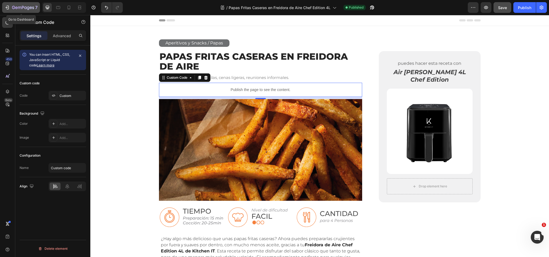
click at [23, 9] on icon "button" at bounding box center [23, 8] width 22 height 5
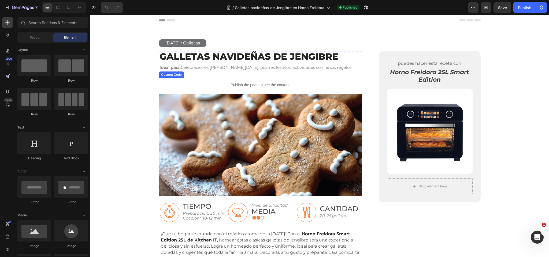
click at [244, 82] on p "Publish the page to see the content." at bounding box center [261, 85] width 204 height 6
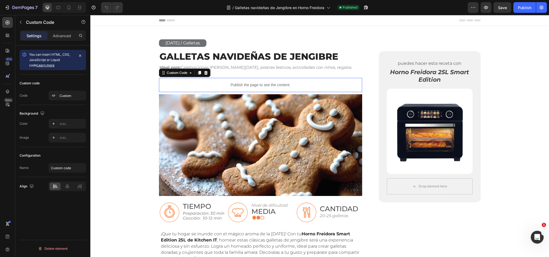
click at [244, 82] on p "Publish the page to see the content." at bounding box center [261, 85] width 204 height 6
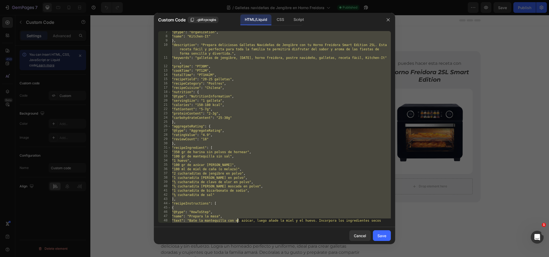
scroll to position [160, 0]
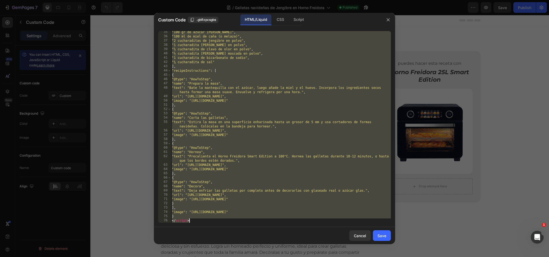
drag, startPoint x: 172, startPoint y: 34, endPoint x: 238, endPoint y: 244, distance: 219.7
click at [238, 244] on div "Custom Code .gbRzpcsgbs HTML/Liquid CSS Script <script type="application/ld+jso…" at bounding box center [274, 129] width 241 height 232
type textarea "} </script>"
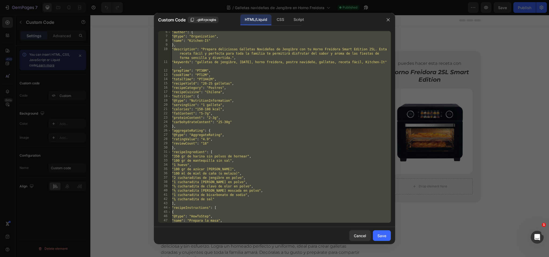
scroll to position [0, 0]
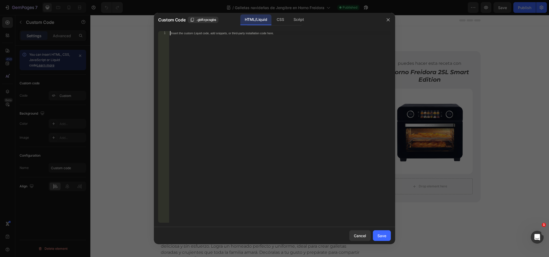
paste textarea "</script>"
type textarea "</script>"
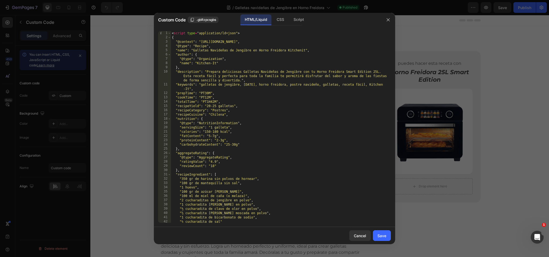
scroll to position [147, 0]
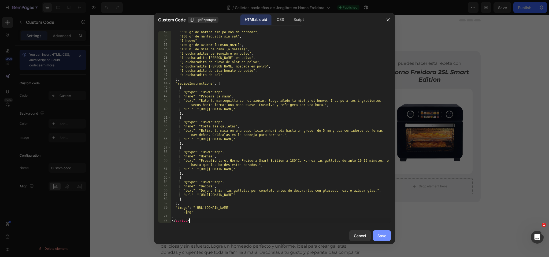
click at [381, 235] on div "Save" at bounding box center [382, 236] width 9 height 6
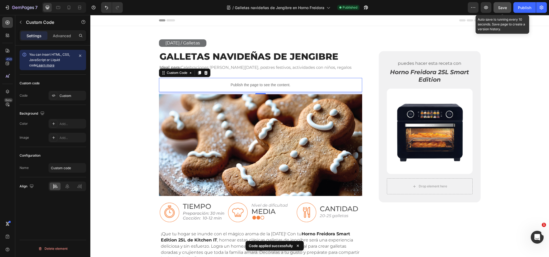
click at [506, 6] on span "Save" at bounding box center [502, 7] width 9 height 5
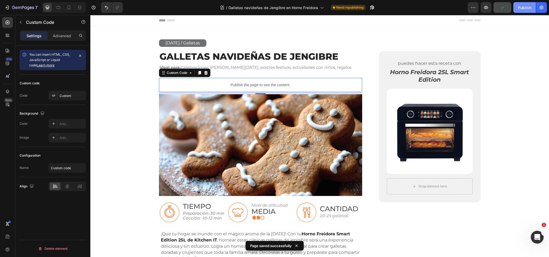
click at [526, 7] on div "Publish" at bounding box center [524, 8] width 13 height 6
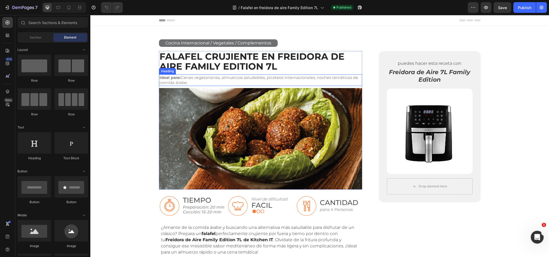
click at [238, 78] on h2 "Ideal para: Cenas vegetarianas, almuerzos saludables, picoteos internacionales,…" at bounding box center [261, 81] width 204 height 12
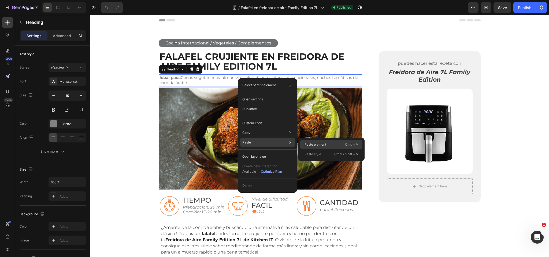
click at [319, 146] on p "Paste element" at bounding box center [316, 144] width 22 height 5
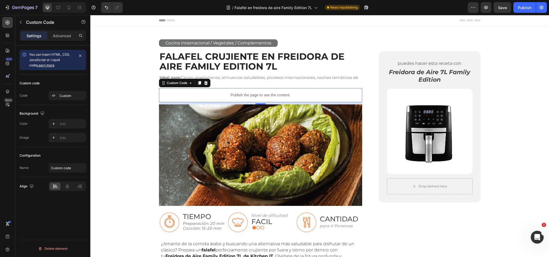
click at [258, 94] on p "Publish the page to see the content." at bounding box center [261, 96] width 204 height 6
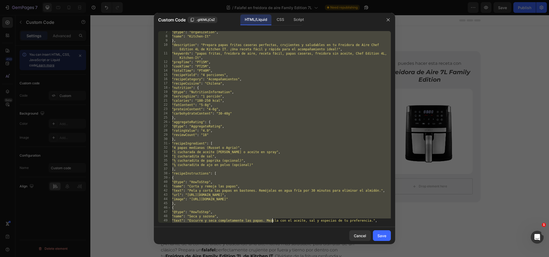
scroll to position [126, 0]
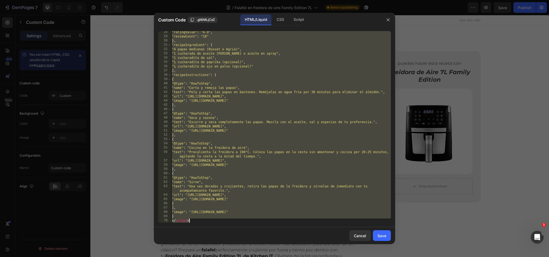
drag, startPoint x: 173, startPoint y: 34, endPoint x: 276, endPoint y: 270, distance: 257.6
click at [276, 0] on html "7 Version history / Falafel en freidora de aire Family Edition 7L Need republis…" at bounding box center [274, 0] width 549 height 0
type textarea "} </script>"
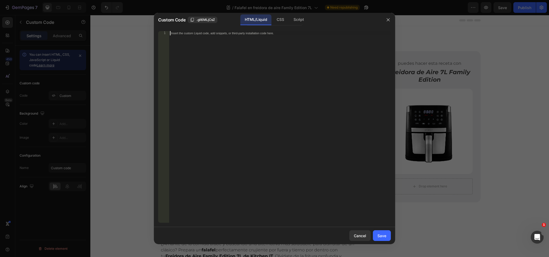
paste textarea "</script>"
type textarea "</script>"
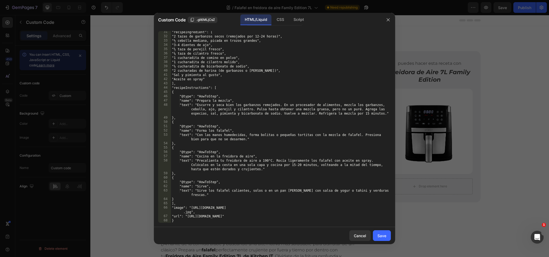
scroll to position [138, 0]
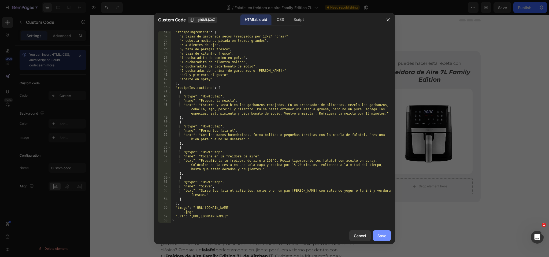
click at [385, 235] on div "Save" at bounding box center [382, 236] width 9 height 6
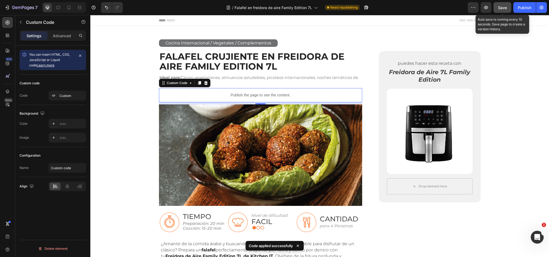
click at [505, 5] on span "Save" at bounding box center [502, 7] width 9 height 5
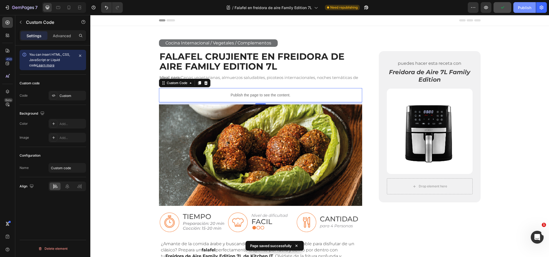
click at [523, 7] on div "Publish" at bounding box center [524, 8] width 13 height 6
